Goal: Task Accomplishment & Management: Use online tool/utility

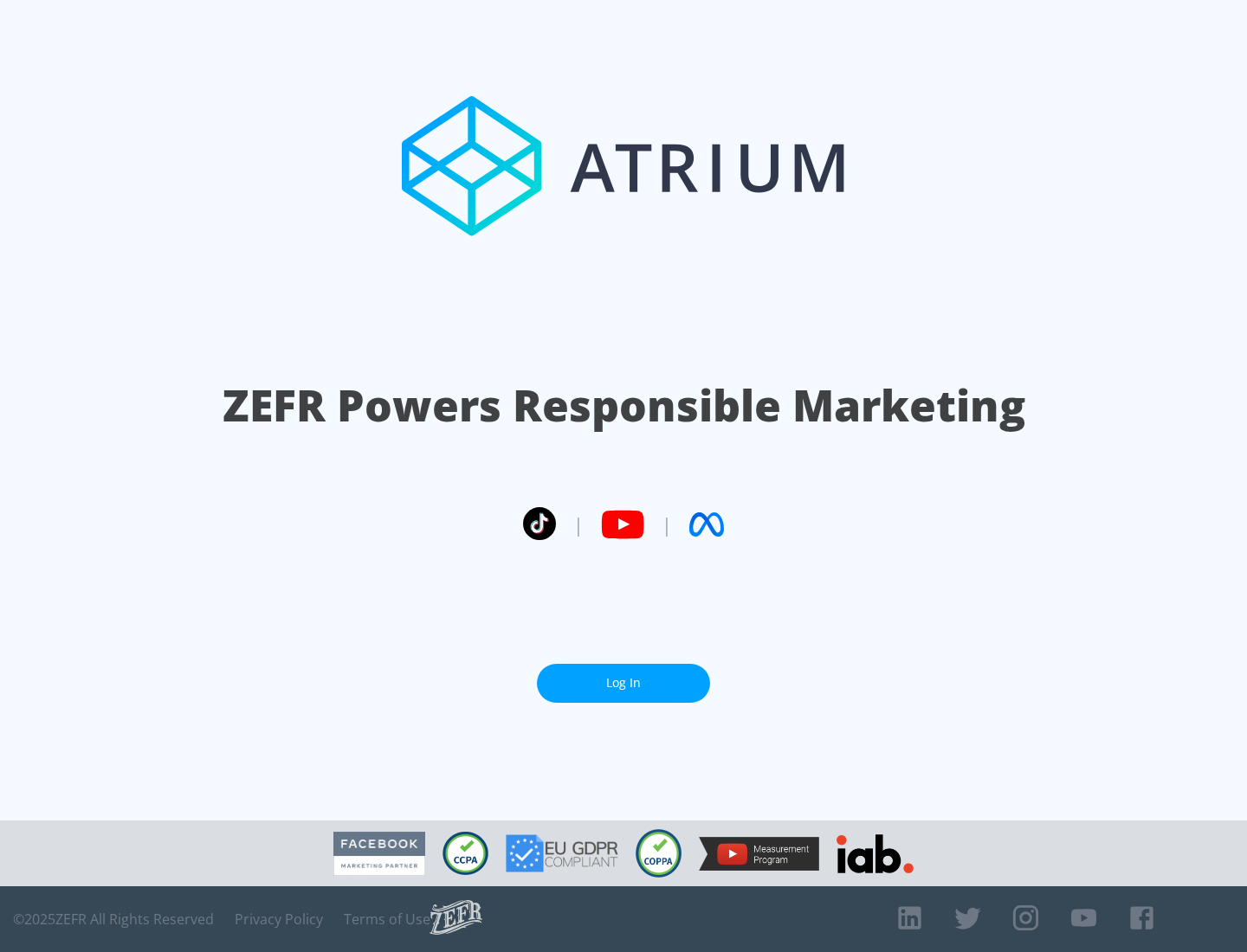
click at [624, 683] on link "Log In" at bounding box center [624, 683] width 174 height 39
